Goal: Complete application form

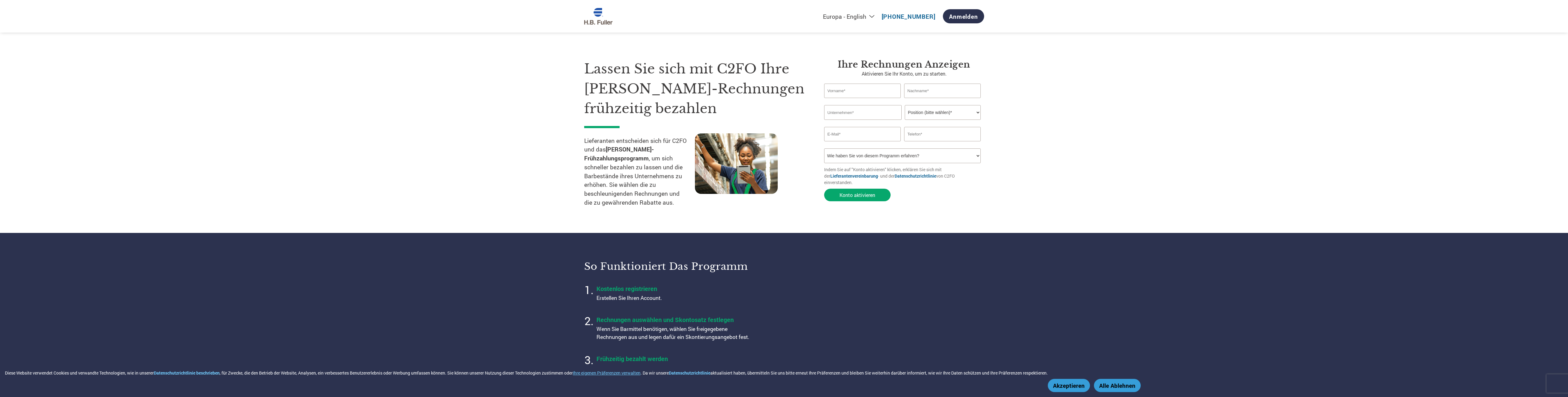
select select "de"
click at [978, 112] on select "Position (bitte wählen)* Finanzvorstand Finanzkontrolleur Kreditmanager Finanzc…" at bounding box center [943, 112] width 76 height 15
select select "OWNER_FOUNDER"
click at [905, 105] on select "Position (bitte wählen)* Finanzvorstand Finanzkontrolleur Kreditmanager Finanzc…" at bounding box center [943, 112] width 76 height 15
click at [874, 89] on input "text" at bounding box center [863, 91] width 77 height 15
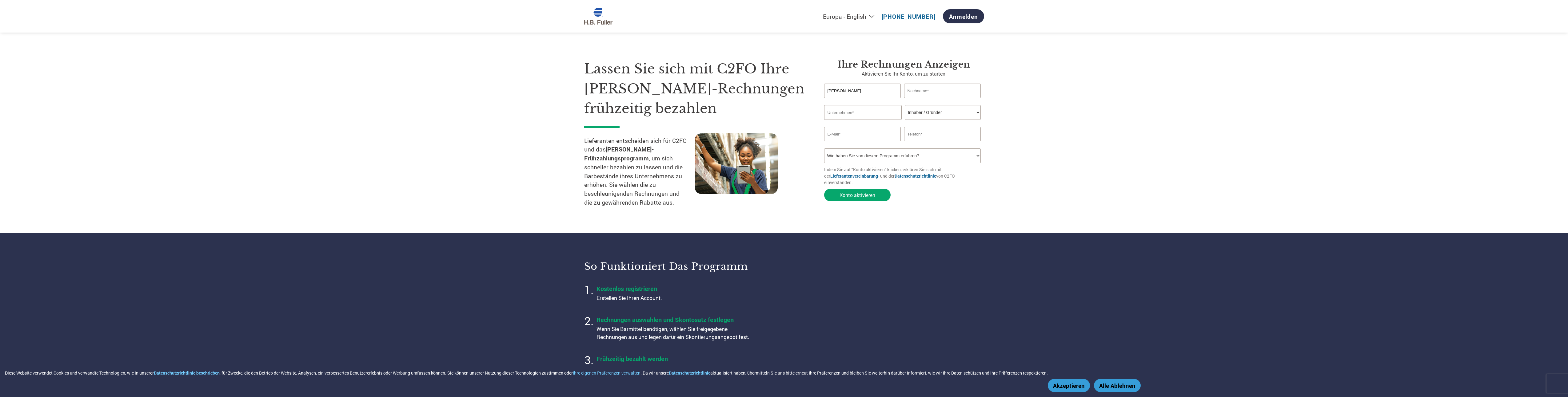
type input "[PERSON_NAME]"
type input "Ohler"
type input "IG Büro Ohler"
type input "[EMAIL_ADDRESS][DOMAIN_NAME]"
type input "[PHONE_NUMBER]"
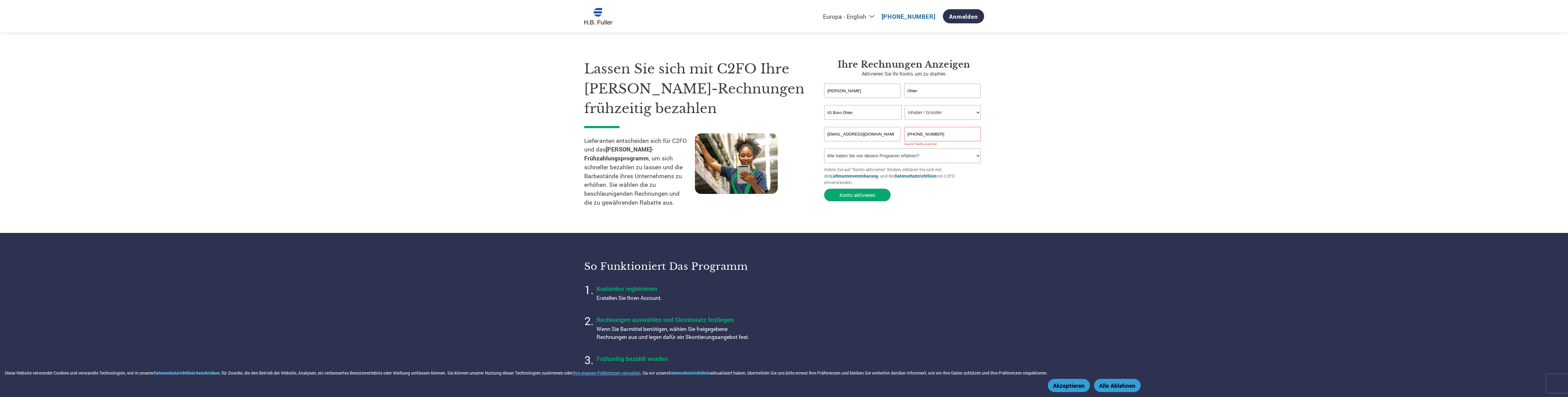
click at [978, 156] on select "Wie haben Sie von diesem Programm erfahren? Ich habe einen Brief erhalten E-Mai…" at bounding box center [902, 156] width 157 height 15
select select "Email"
click at [824, 148] on select "Wie haben Sie von diesem Programm erfahren? Ich habe einen Brief erhalten E-Mai…" at bounding box center [902, 156] width 157 height 15
click at [916, 134] on input "[PHONE_NUMBER]" at bounding box center [943, 134] width 77 height 15
type input "016096885697"
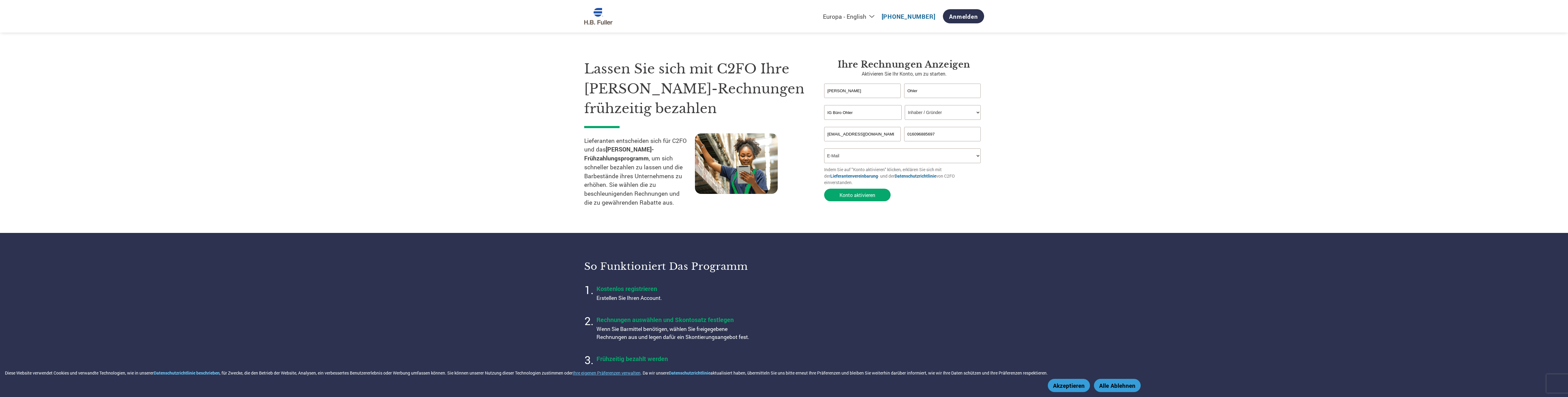
click at [1085, 148] on section "Lassen Sie sich mit C2FO Ihre [PERSON_NAME]-Rechnungen frühzeitig bezahlen Lief…" at bounding box center [784, 129] width 1568 height 209
click at [860, 188] on button "Konto aktivieren" at bounding box center [857, 195] width 67 height 13
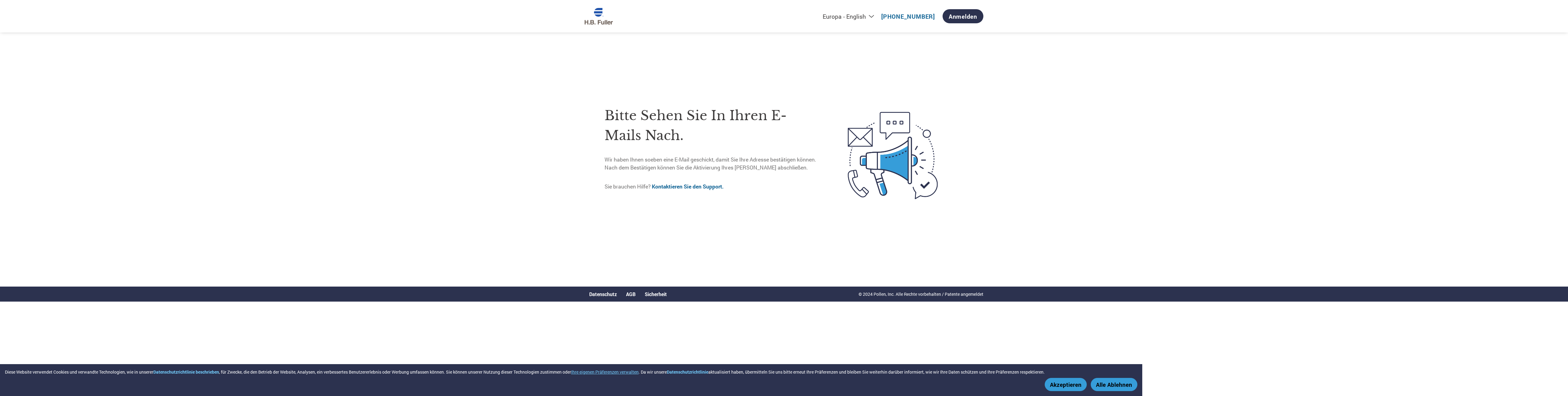
click at [874, 16] on select "Nord- und [GEOGRAPHIC_DATA] - Deutsch Américas - Español [GEOGRAPHIC_DATA] - Po…" at bounding box center [803, 16] width 148 height 8
select select "en-[GEOGRAPHIC_DATA]"
click at [771, 13] on select "Nord- und [GEOGRAPHIC_DATA] - Deutsch Américas - Español [GEOGRAPHIC_DATA] - Po…" at bounding box center [803, 16] width 148 height 8
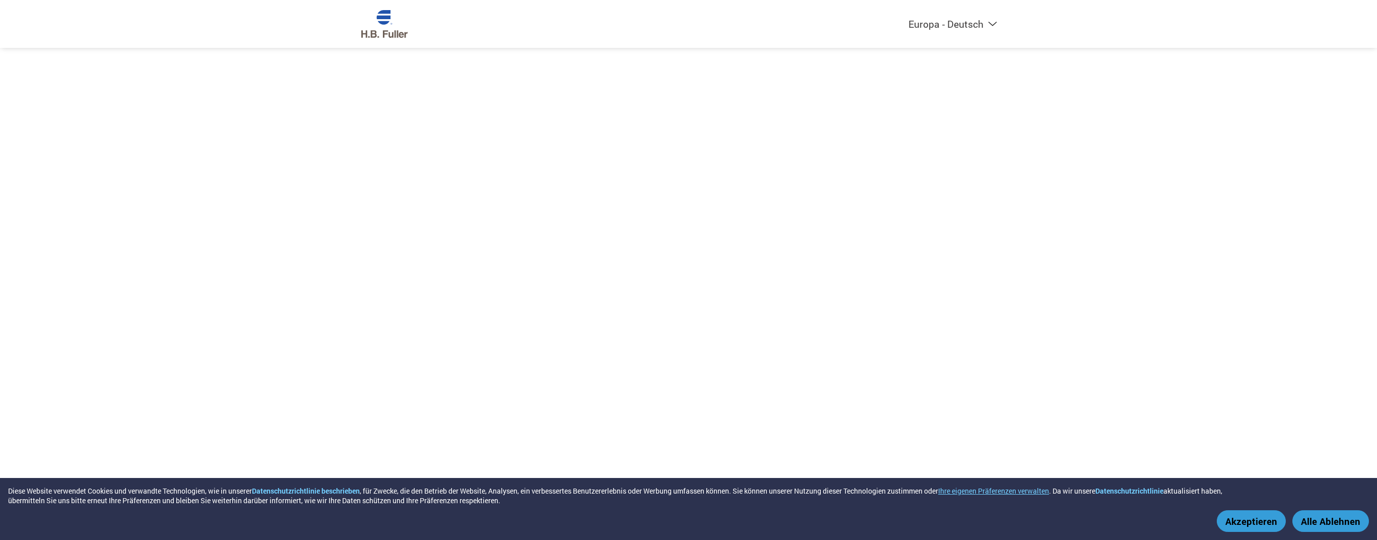
select select "de"
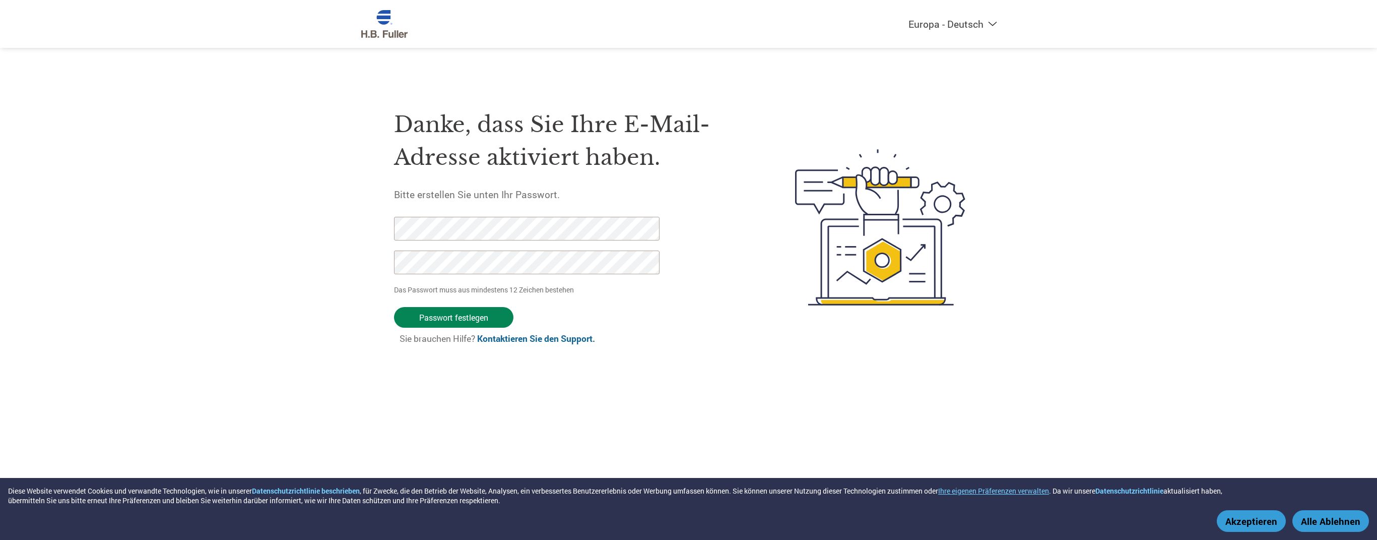
click at [469, 316] on input "Passwort festlegen" at bounding box center [453, 317] width 119 height 21
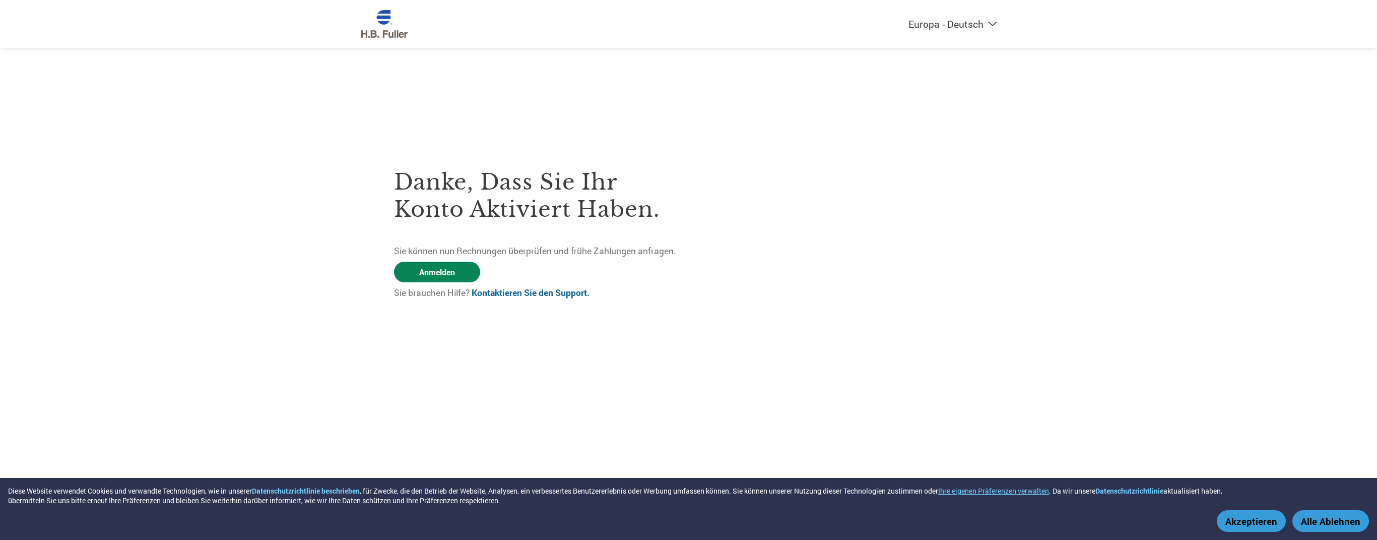
click at [436, 269] on link "Anmelden" at bounding box center [437, 272] width 86 height 21
